Goal: Complete application form

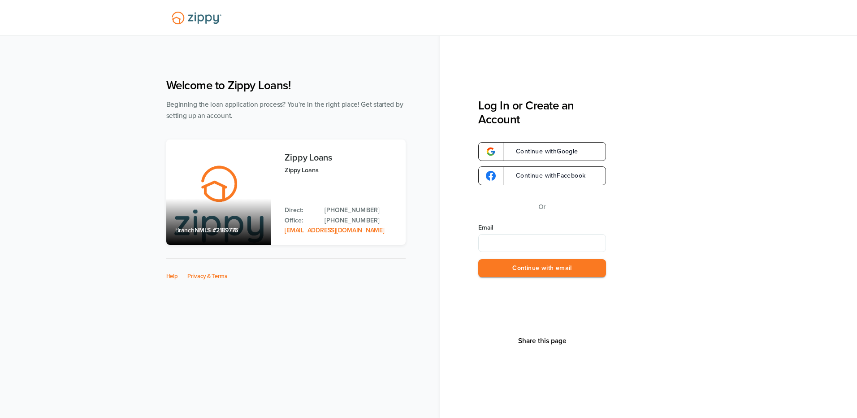
click at [492, 240] on input "Email" at bounding box center [542, 243] width 128 height 18
type input "**********"
click at [524, 270] on button "Continue with email" at bounding box center [542, 268] width 128 height 18
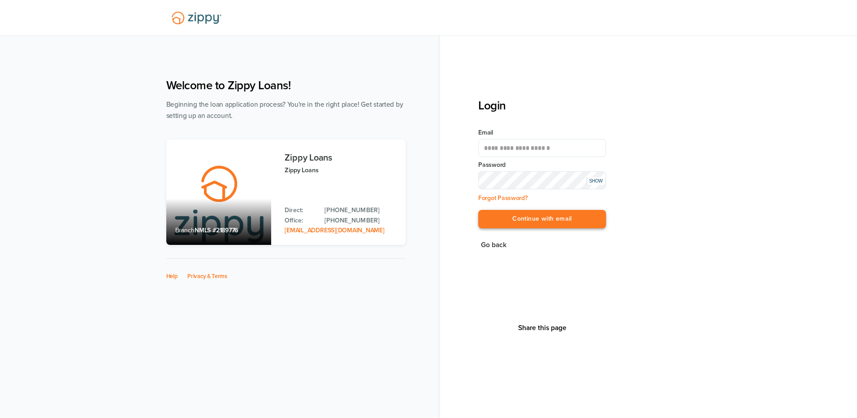
click at [547, 218] on button "Continue with email" at bounding box center [542, 219] width 128 height 18
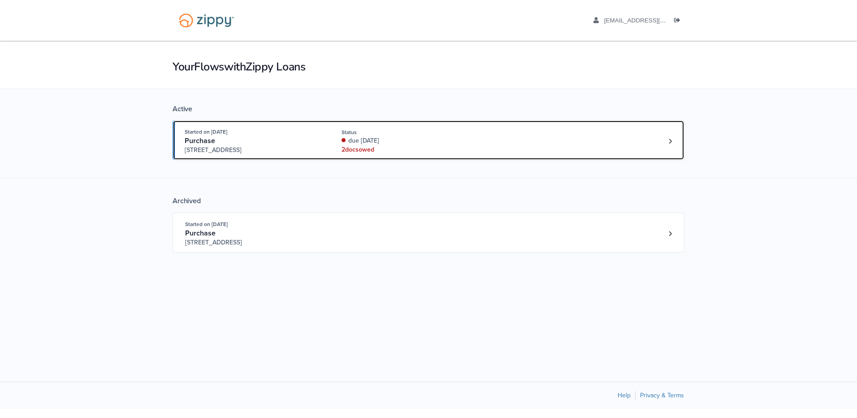
click at [433, 143] on div "due 7 days ago" at bounding box center [402, 140] width 120 height 9
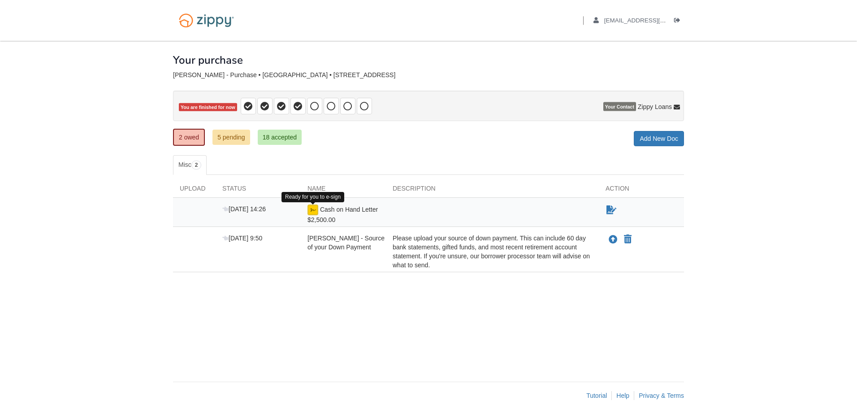
click at [309, 207] on img at bounding box center [312, 209] width 11 height 11
click at [314, 208] on img at bounding box center [312, 209] width 11 height 11
click at [611, 208] on icon "Sign Form" at bounding box center [611, 209] width 10 height 9
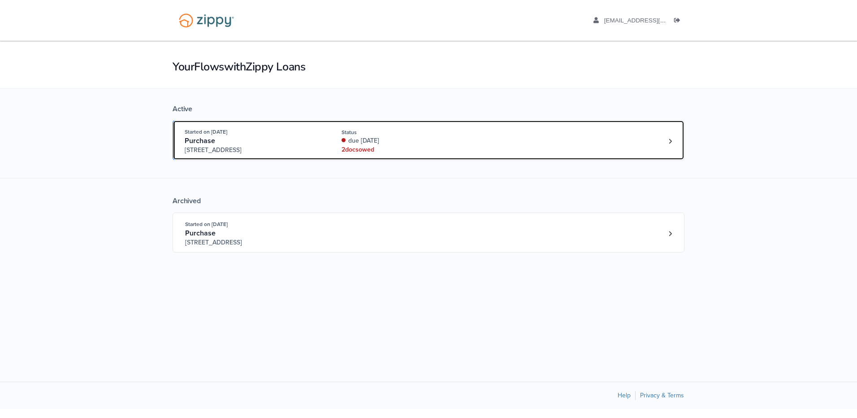
click at [405, 148] on div "2 doc s owed" at bounding box center [402, 149] width 120 height 9
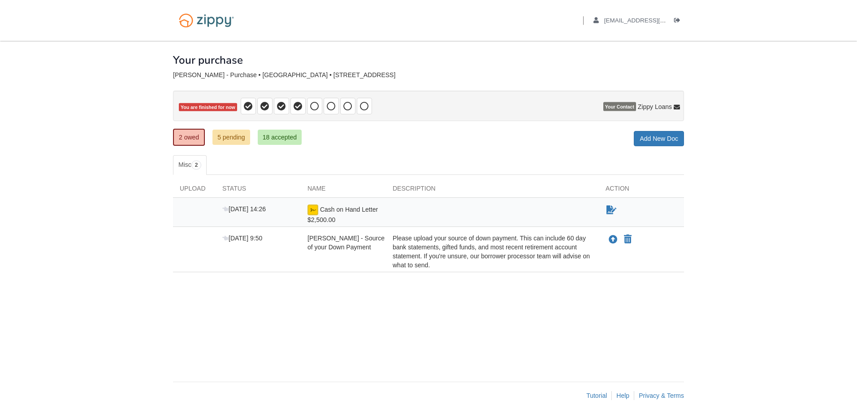
click at [307, 212] on div "Cash on Hand Letter $2,500.00" at bounding box center [343, 214] width 85 height 20
click at [313, 208] on img at bounding box center [312, 209] width 11 height 11
click at [313, 210] on img at bounding box center [312, 209] width 11 height 11
click at [310, 210] on img at bounding box center [312, 209] width 11 height 11
click at [314, 212] on img at bounding box center [312, 209] width 11 height 11
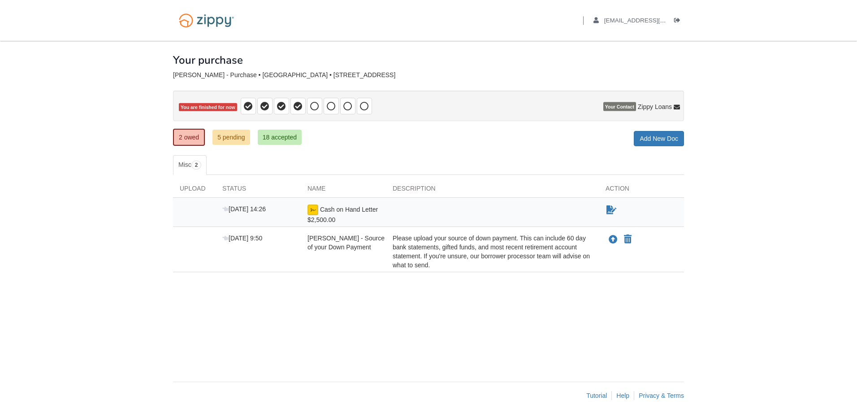
click at [314, 212] on img at bounding box center [312, 209] width 11 height 11
click at [613, 211] on icon "Sign Form" at bounding box center [611, 209] width 10 height 9
